Goal: Use online tool/utility: Utilize a website feature to perform a specific function

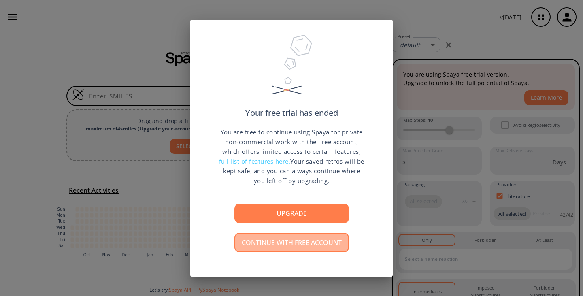
click at [277, 240] on button "Continue with free account" at bounding box center [291, 242] width 115 height 19
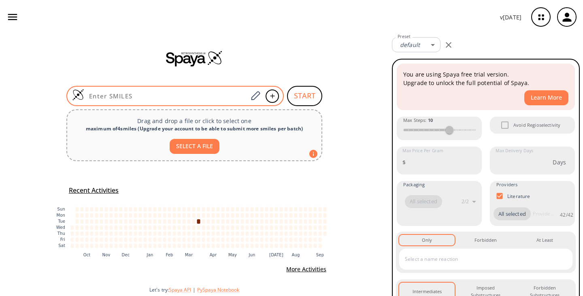
click at [130, 100] on div at bounding box center [174, 96] width 217 height 20
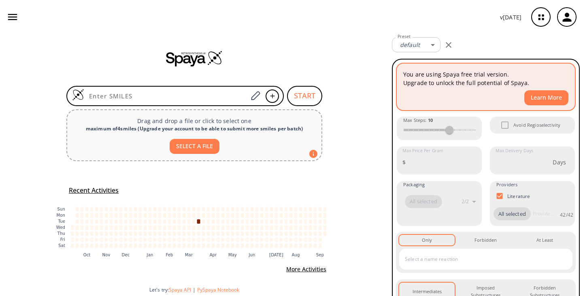
click at [543, 96] on button "Learn More" at bounding box center [546, 97] width 44 height 15
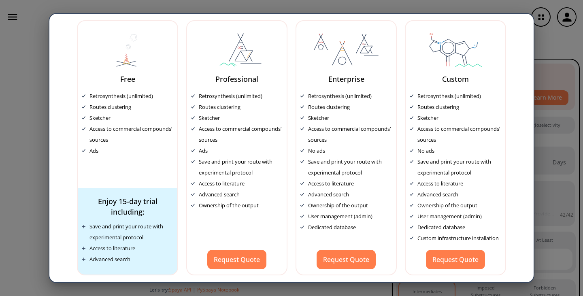
scroll to position [35, 0]
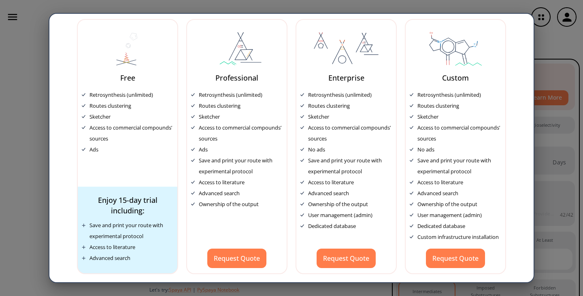
click at [14, 154] on div "Free Retrosynthesis (unlimited) Routes clustering Sketcher Access to commercial…" at bounding box center [291, 148] width 583 height 296
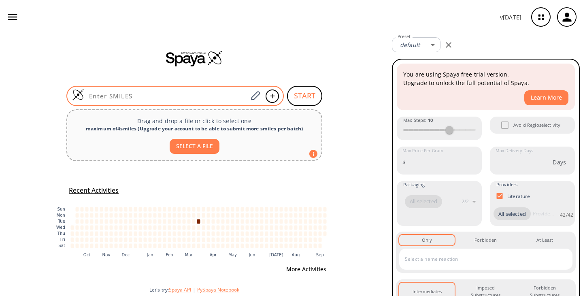
click at [120, 95] on input at bounding box center [166, 96] width 164 height 8
paste input "CCN(CCOC(C1CC2CC1C2)(C3=CC=CC(C#N)=C3)C)C"
type input "CCN(CCOC(C1CC2CC1C2)(C3=CC=CC(C#N)=C3)C)C"
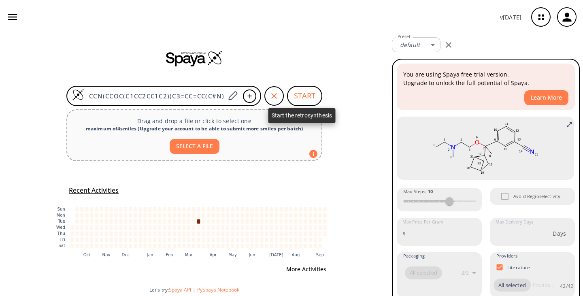
click at [298, 95] on button "START" at bounding box center [304, 96] width 35 height 20
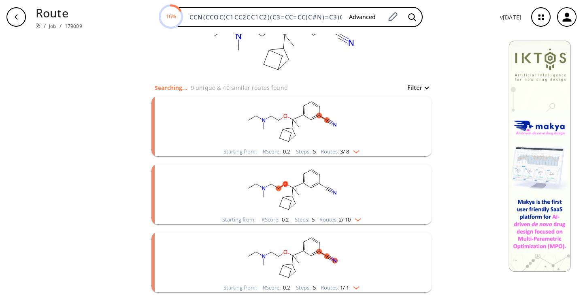
scroll to position [41, 0]
click at [356, 149] on img "clusters" at bounding box center [356, 150] width 11 height 6
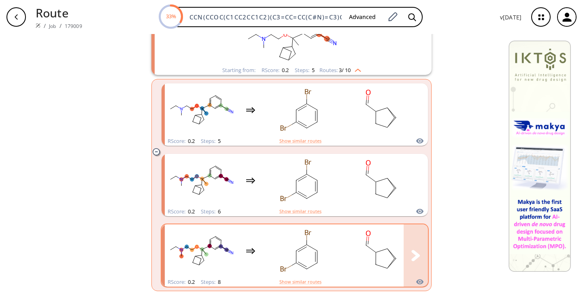
scroll to position [203, 0]
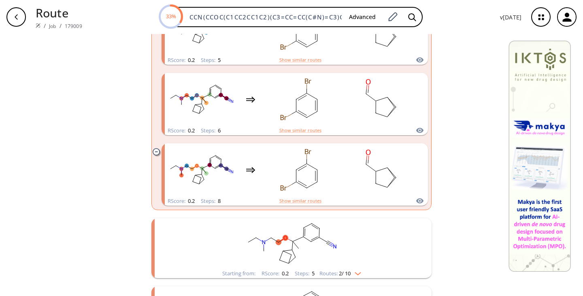
click at [156, 151] on icon "clusters" at bounding box center [157, 151] width 2 height 0
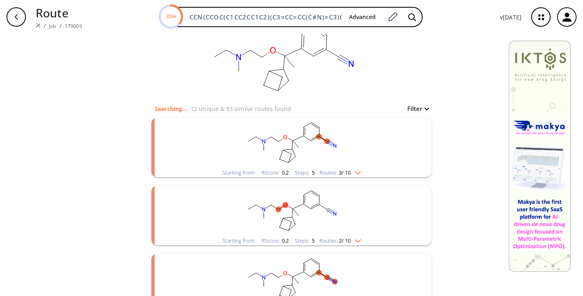
scroll to position [0, 0]
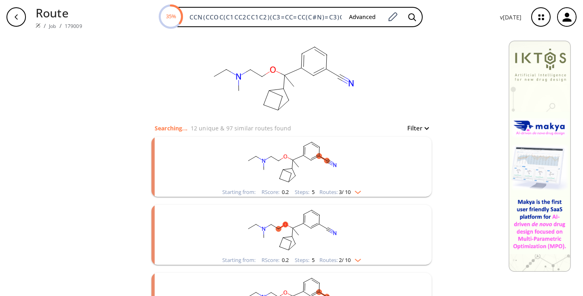
click at [358, 190] on img "clusters" at bounding box center [356, 190] width 11 height 6
